Goal: Transaction & Acquisition: Purchase product/service

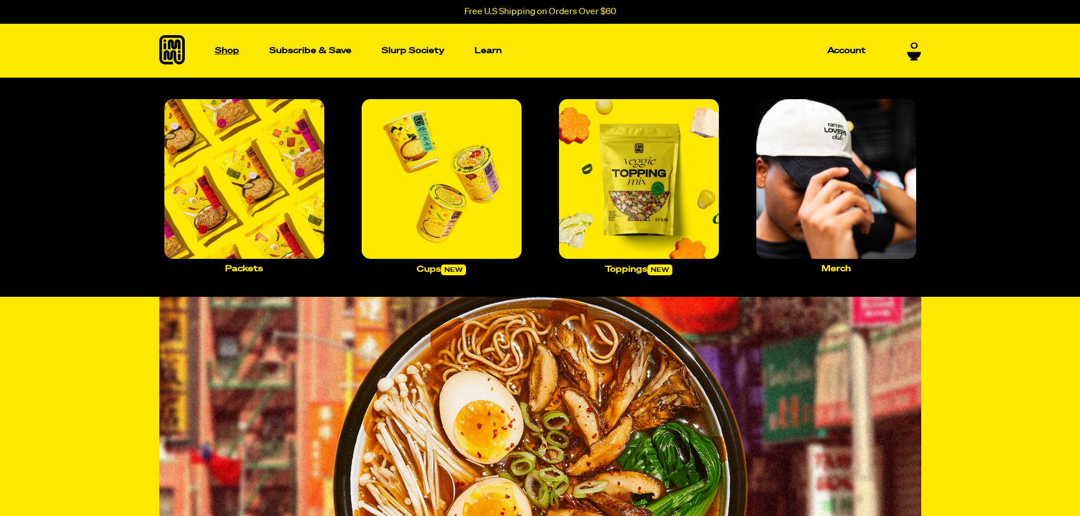
click at [227, 47] on p "Shop" at bounding box center [227, 50] width 24 height 9
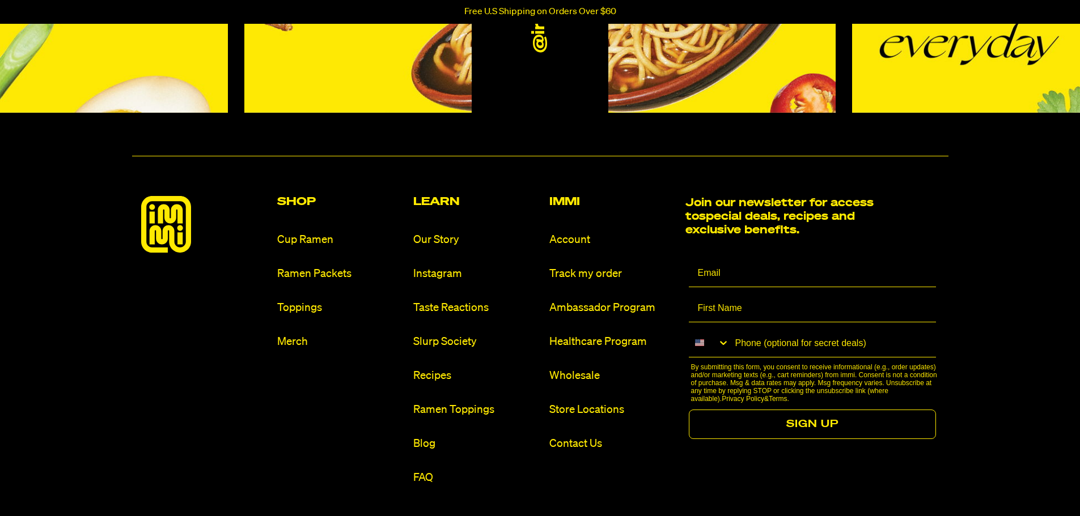
scroll to position [5329, 0]
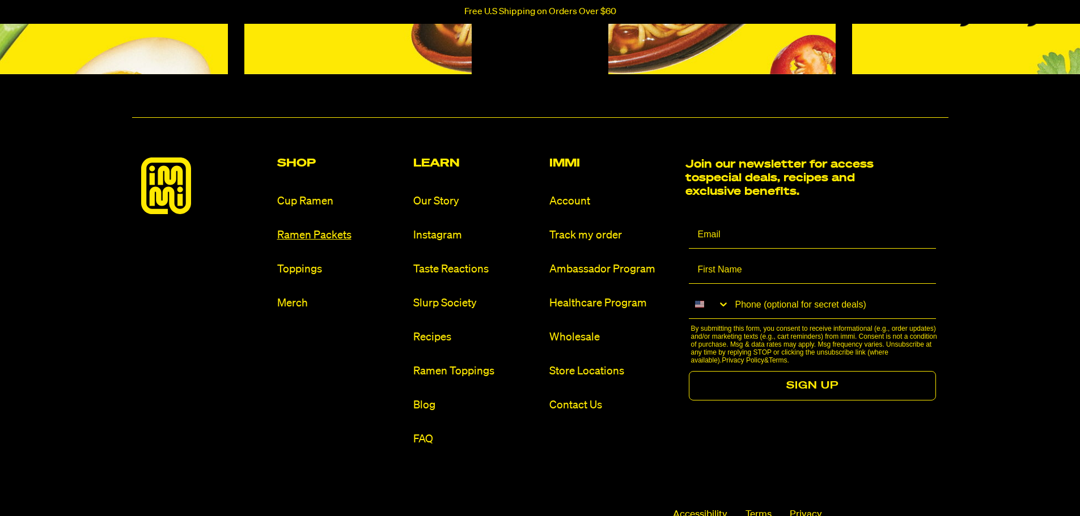
click at [334, 234] on link "Ramen Packets" at bounding box center [340, 235] width 127 height 15
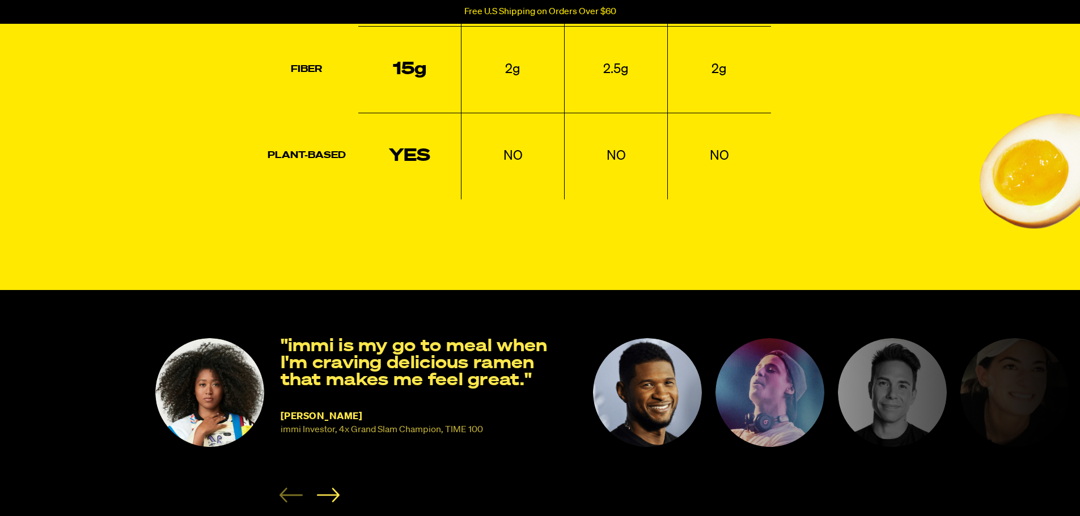
scroll to position [1587, 0]
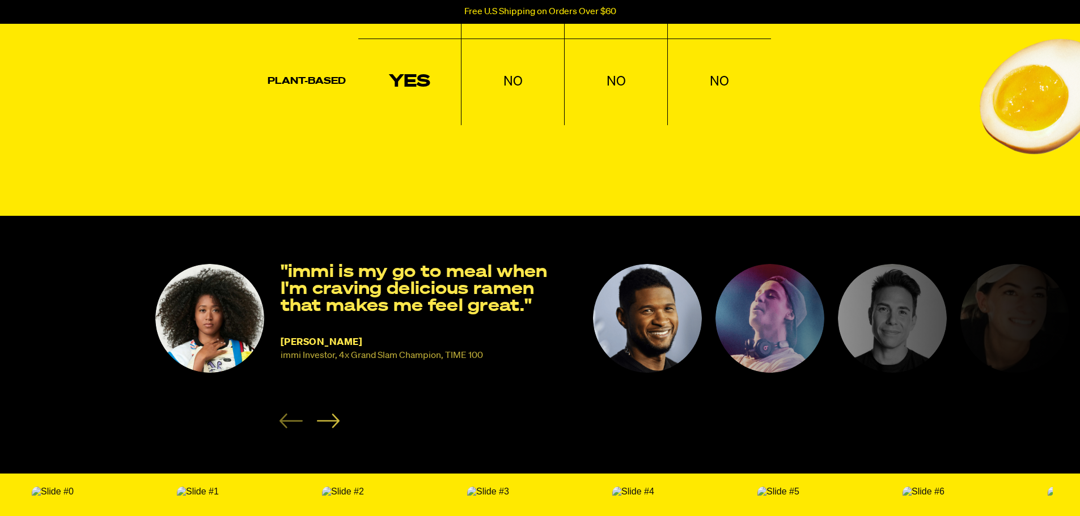
click at [333, 428] on icon "Next slide" at bounding box center [327, 421] width 23 height 14
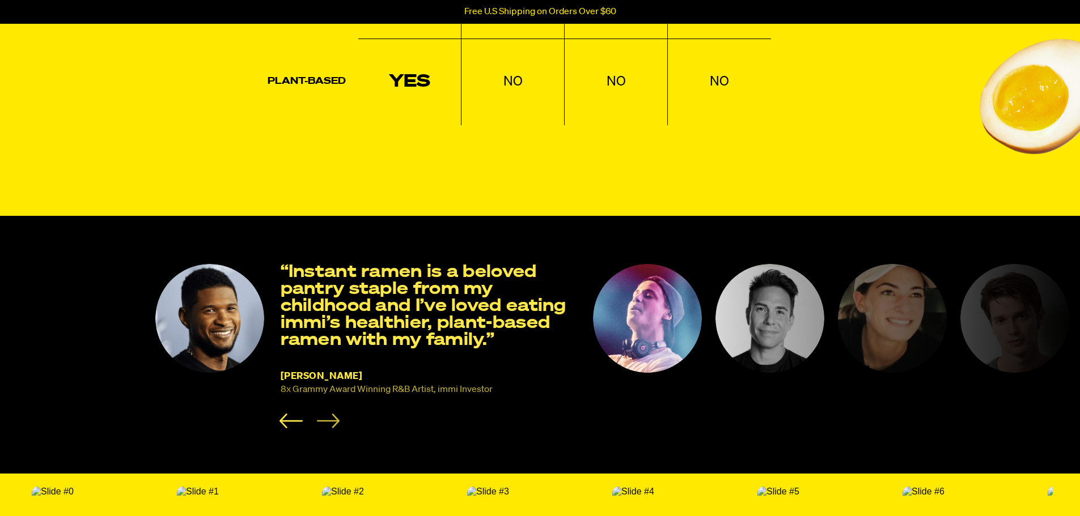
click at [334, 428] on icon "Next slide" at bounding box center [327, 421] width 23 height 14
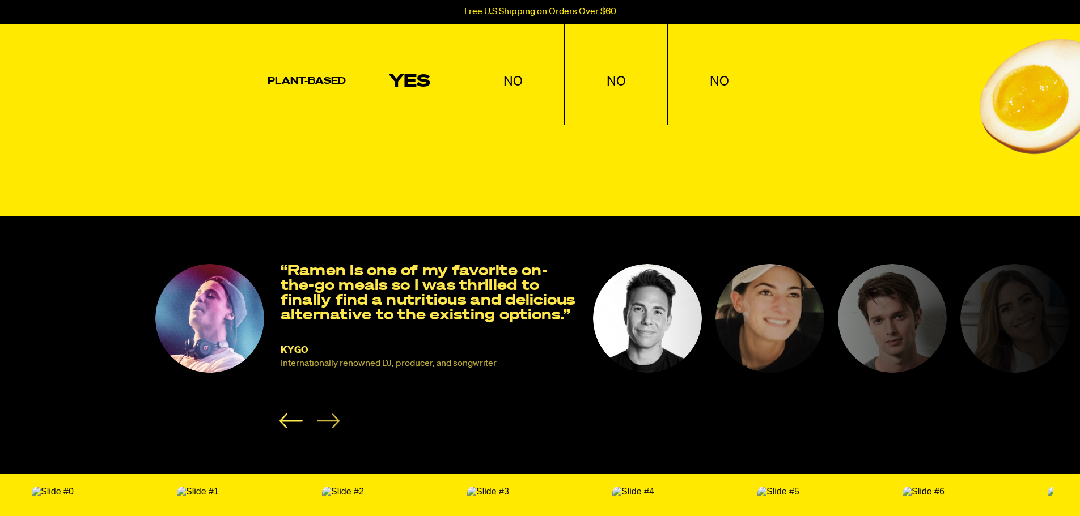
click at [334, 428] on icon "Next slide" at bounding box center [327, 421] width 23 height 14
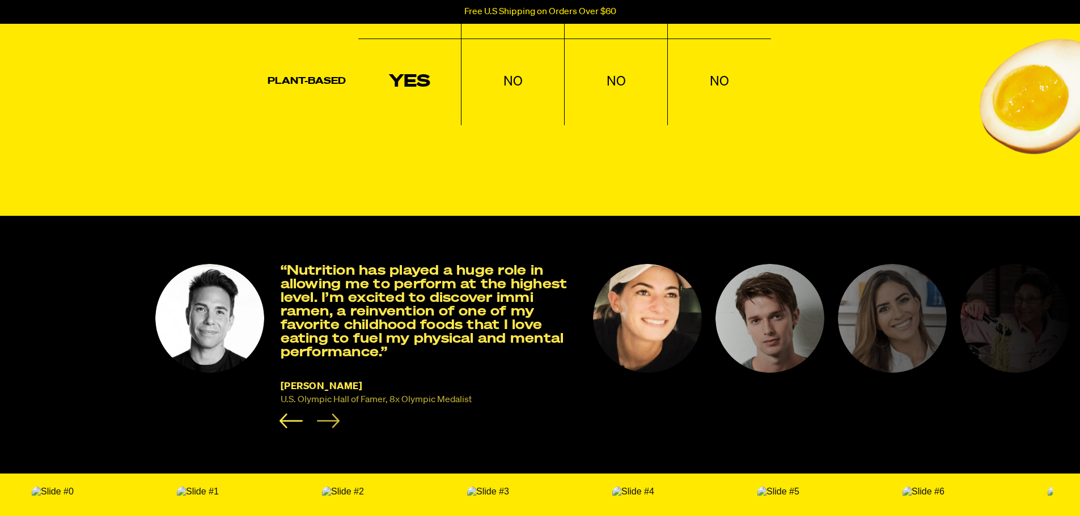
click at [334, 428] on icon "Next slide" at bounding box center [327, 421] width 23 height 14
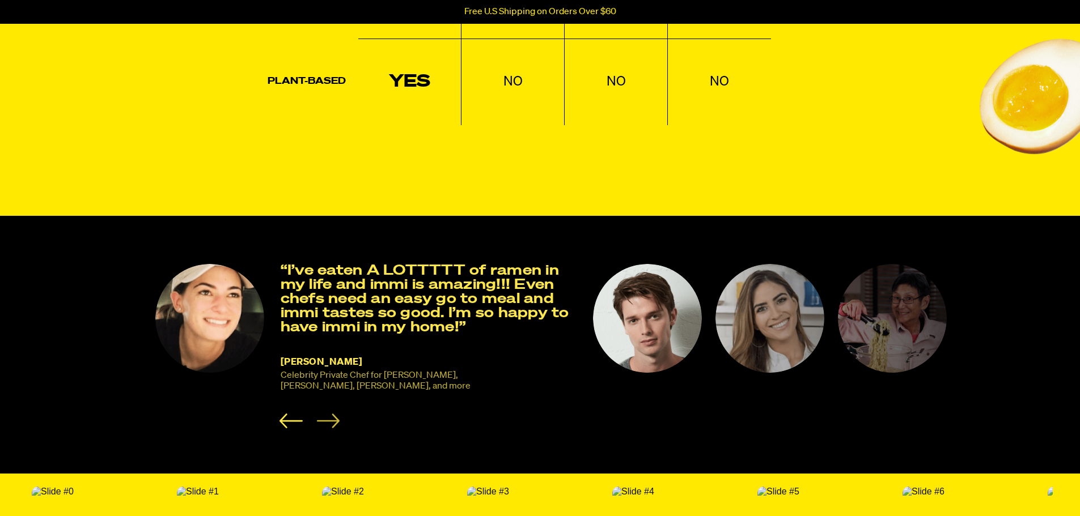
click at [334, 428] on icon "Next slide" at bounding box center [327, 421] width 23 height 14
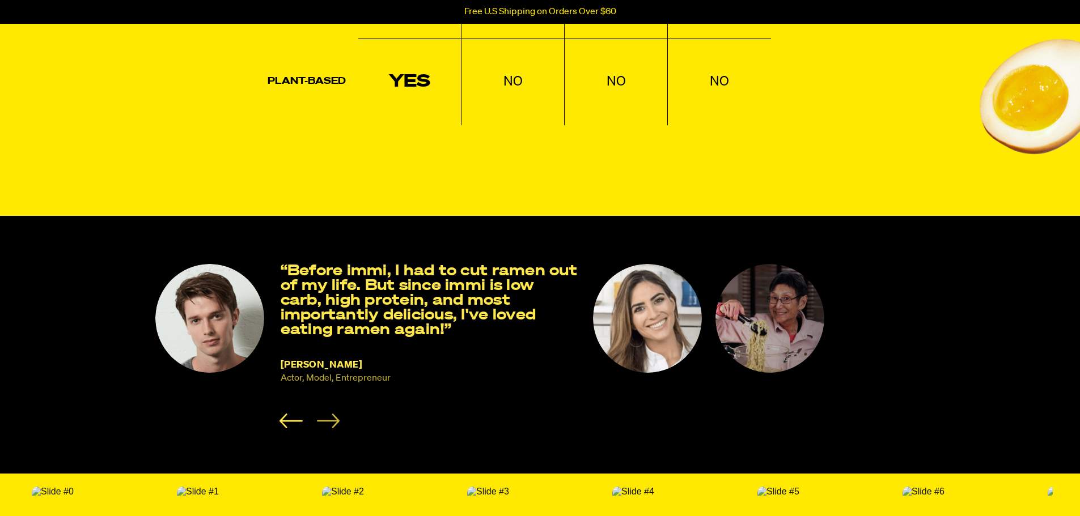
click at [334, 428] on icon "Next slide" at bounding box center [327, 421] width 23 height 14
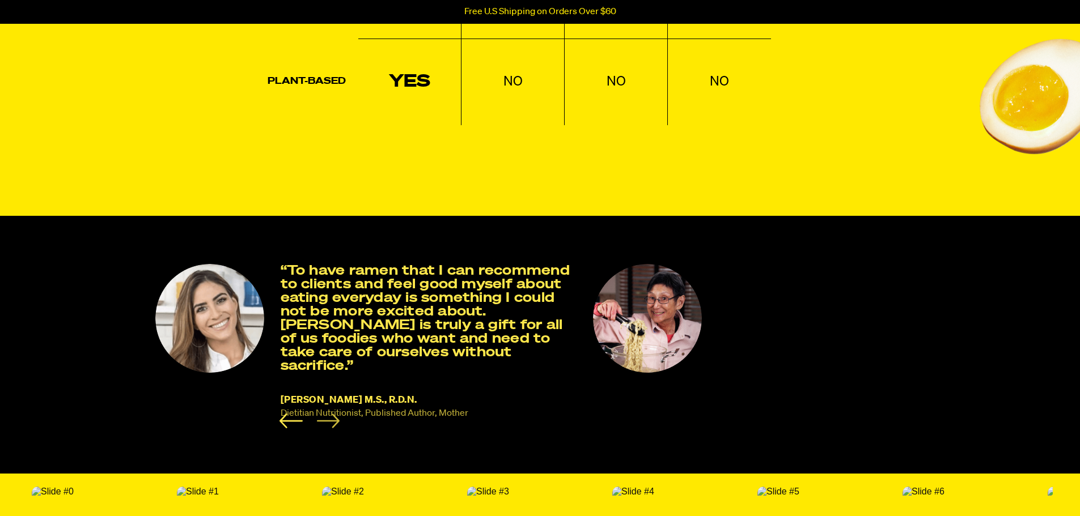
click at [334, 428] on icon "Next slide" at bounding box center [327, 421] width 23 height 14
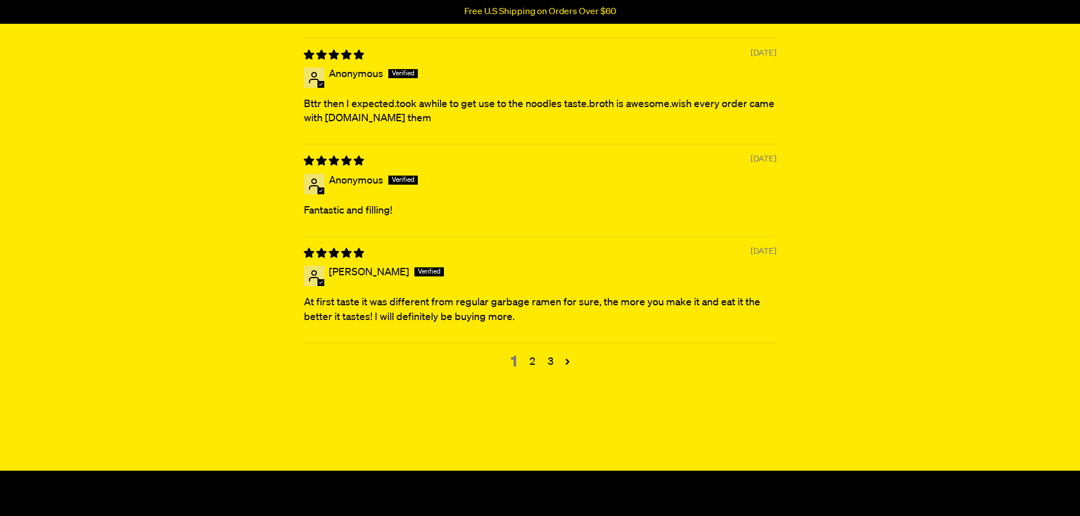
scroll to position [4592, 0]
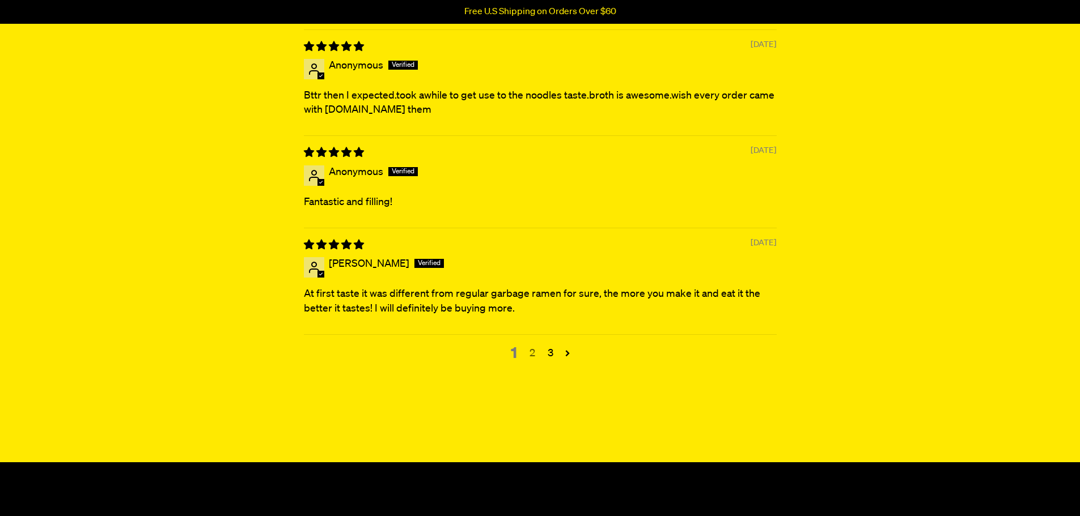
click at [534, 360] on link "2" at bounding box center [532, 353] width 18 height 15
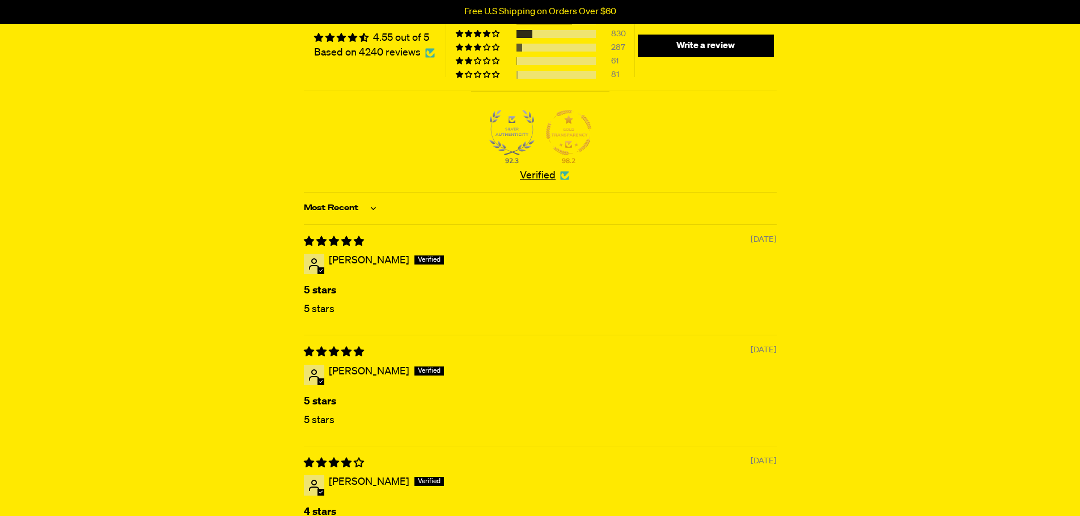
scroll to position [4388, 0]
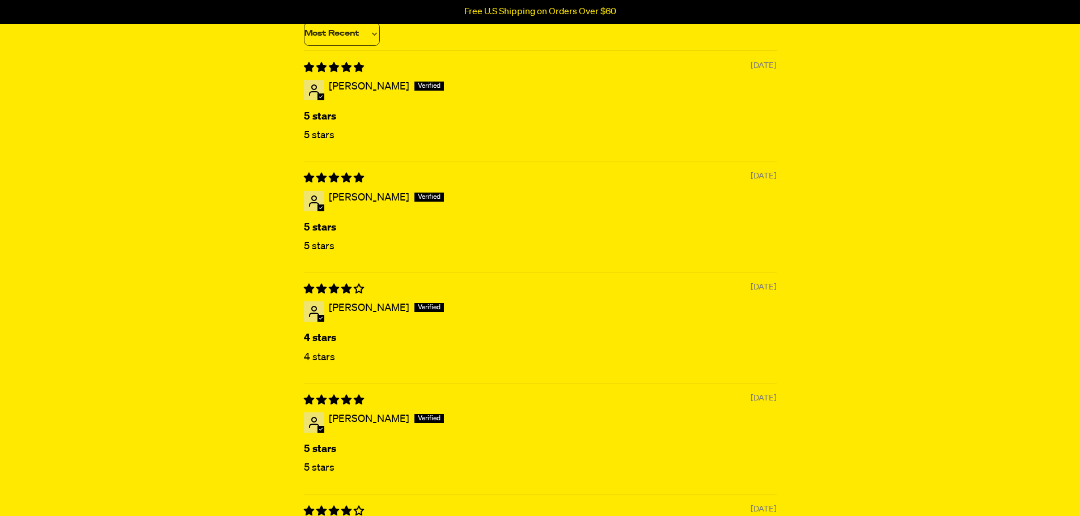
click at [376, 38] on select "Most Recent Highest Rating Lowest Rating Only Pictures Pictures First Videos Fi…" at bounding box center [342, 34] width 76 height 24
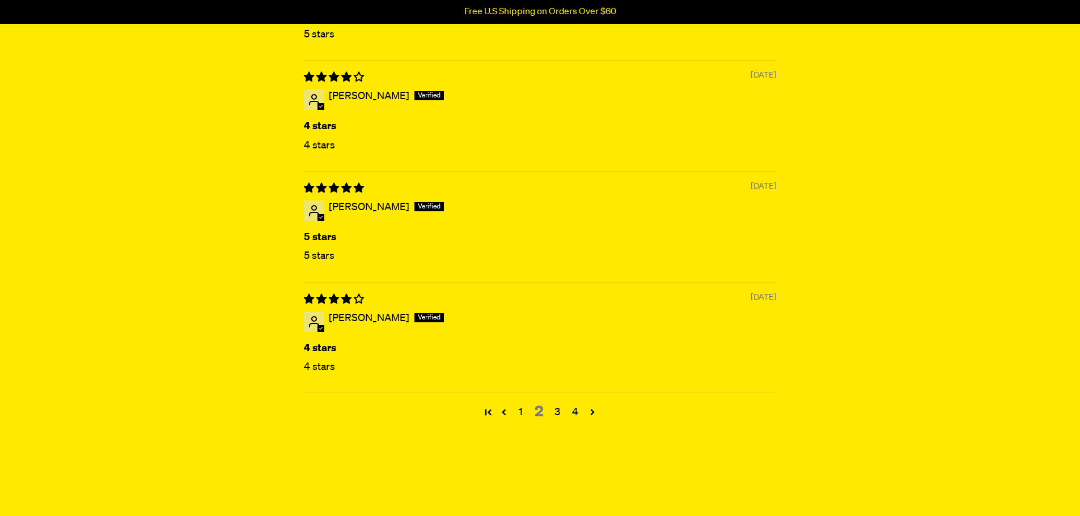
scroll to position [4615, 0]
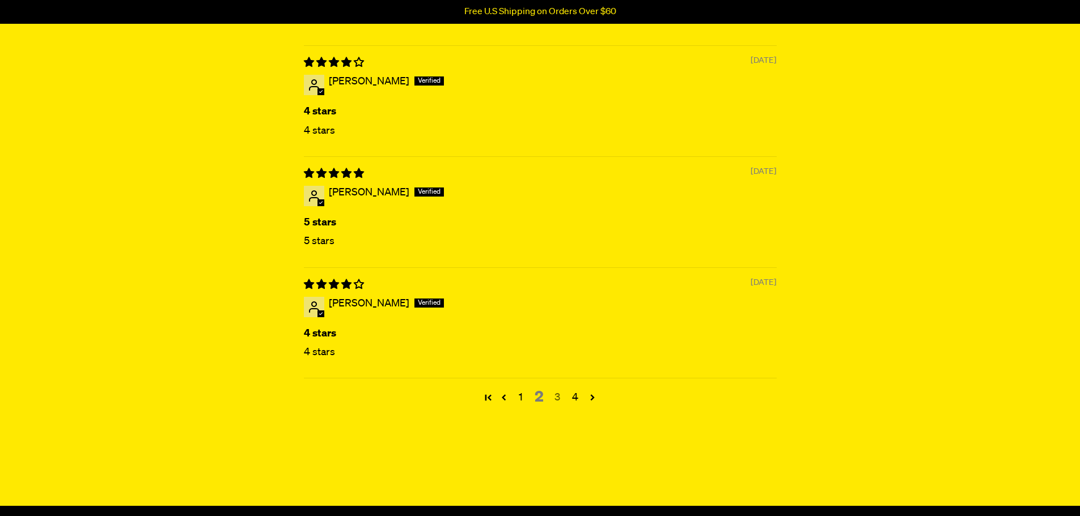
click at [560, 405] on link "3" at bounding box center [557, 398] width 18 height 15
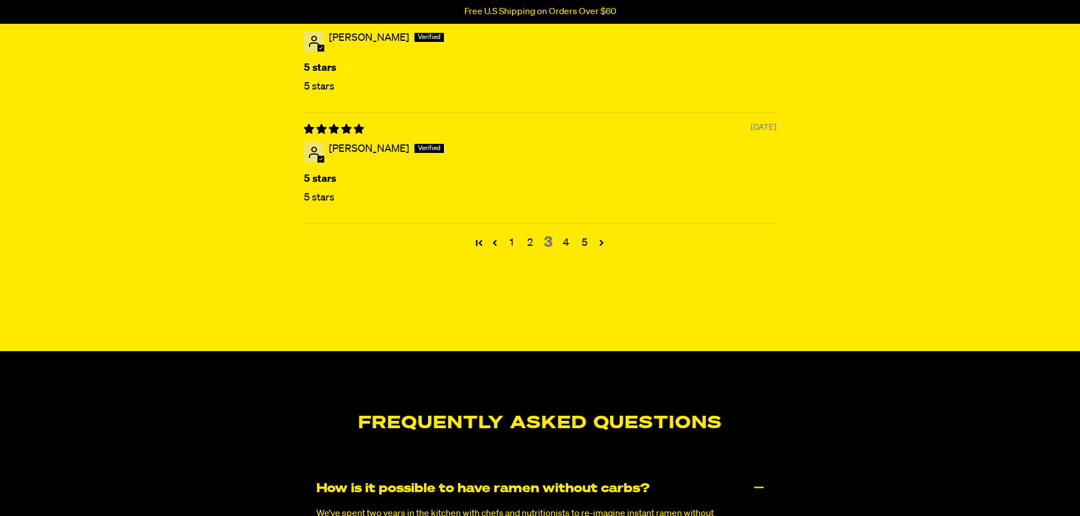
scroll to position [4671, 0]
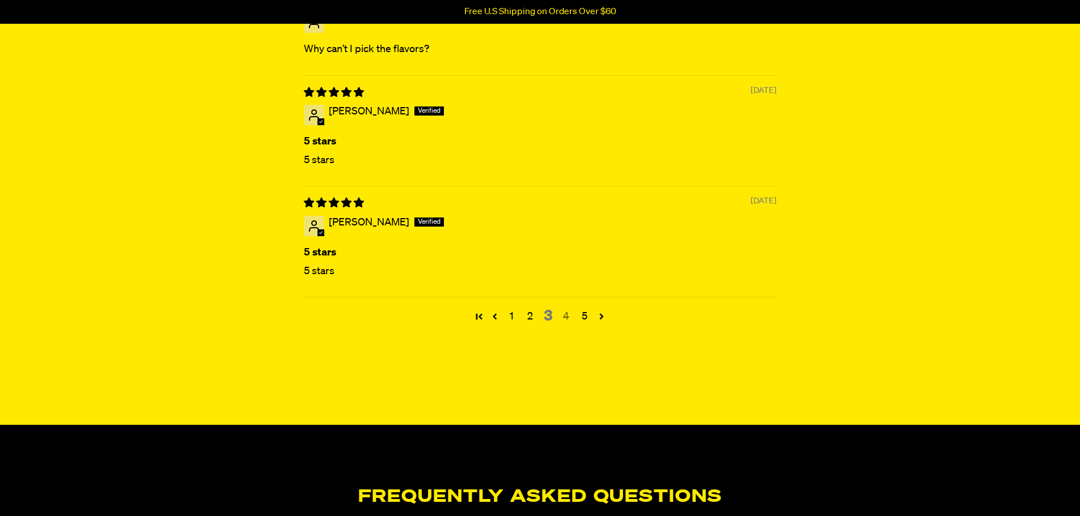
click at [565, 322] on link "4" at bounding box center [566, 317] width 18 height 15
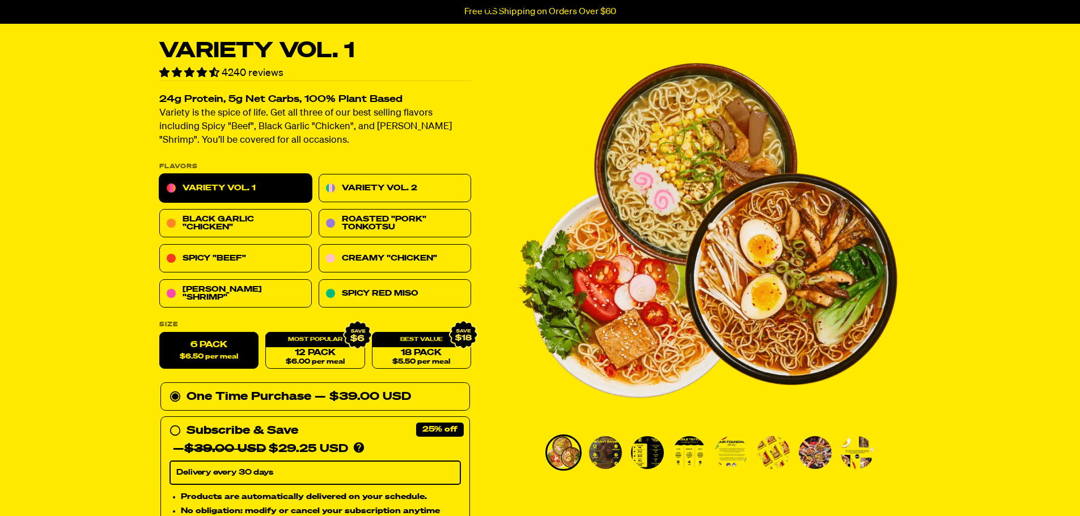
scroll to position [0, 0]
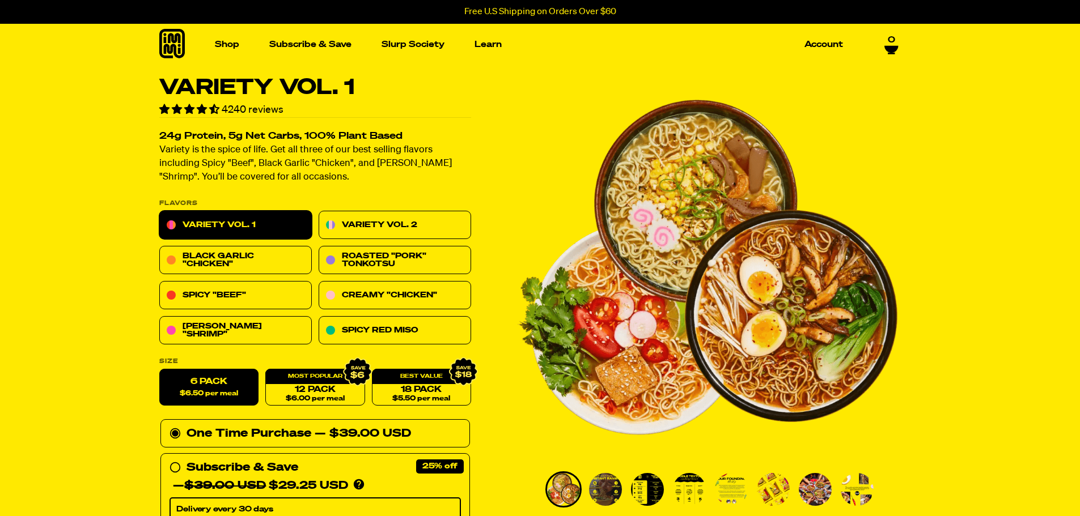
click at [169, 47] on icon at bounding box center [172, 43] width 26 height 29
